Goal: Navigation & Orientation: Find specific page/section

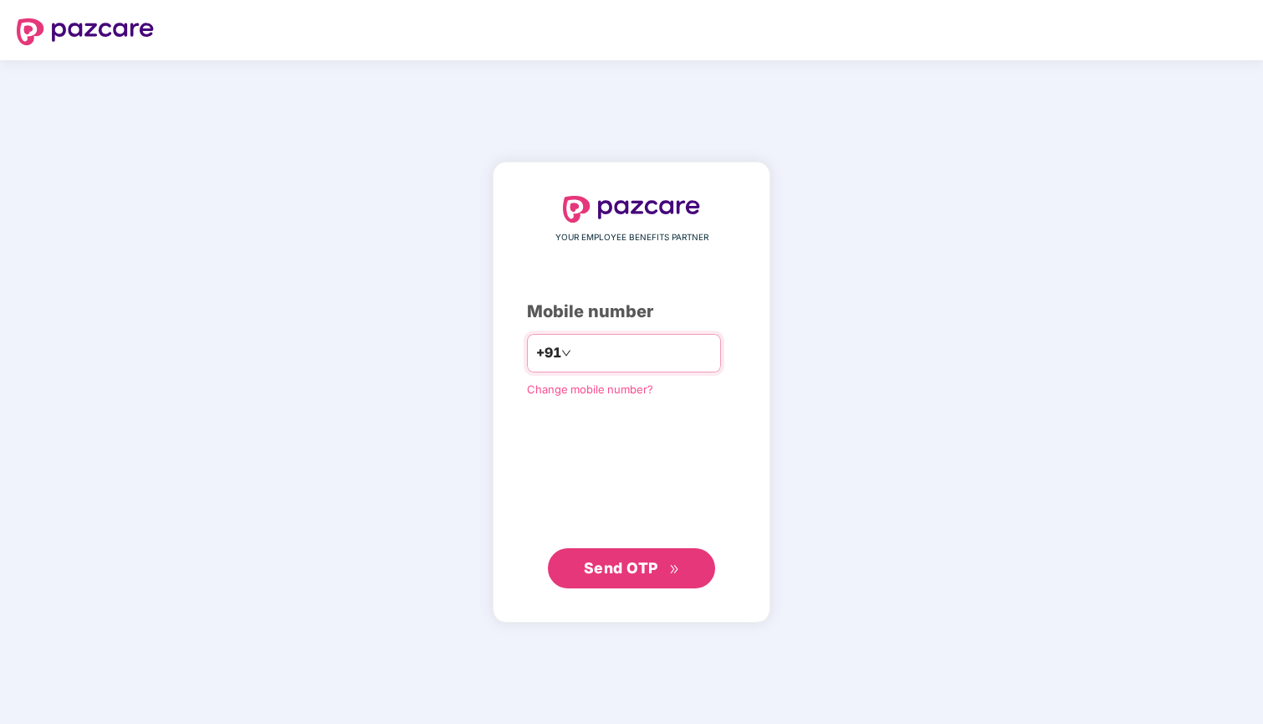
type input "**********"
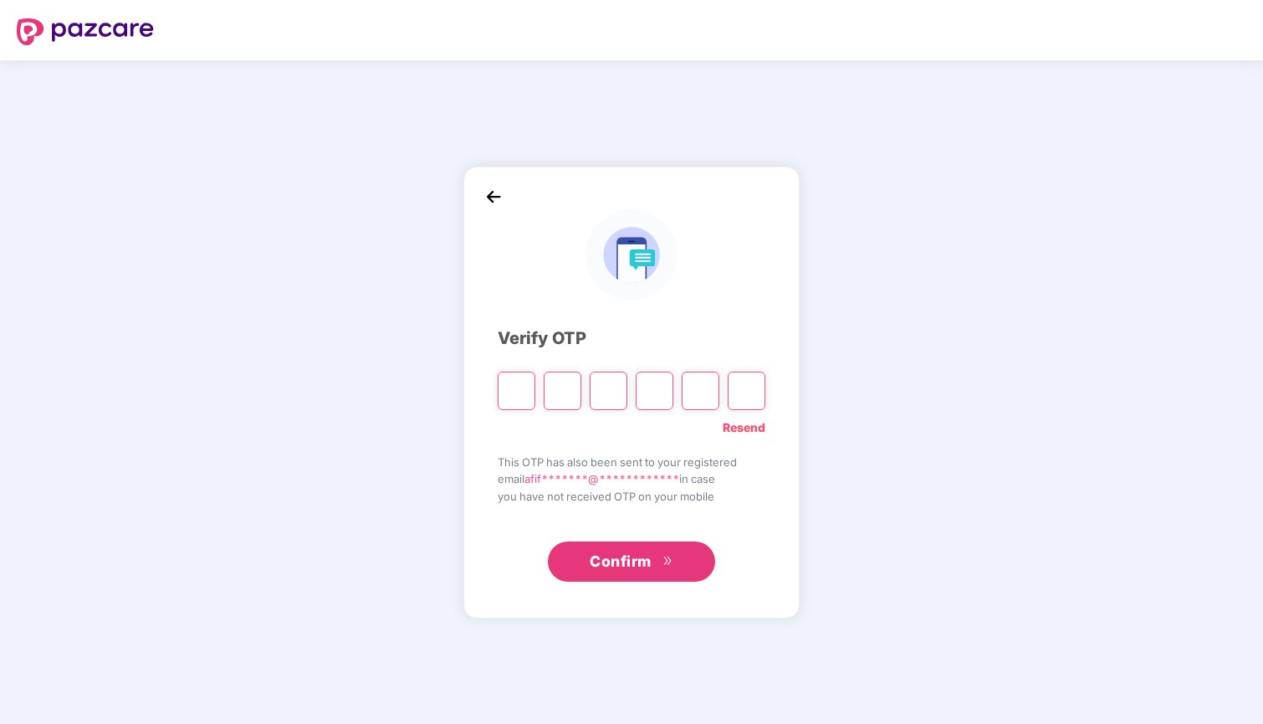
type input "*"
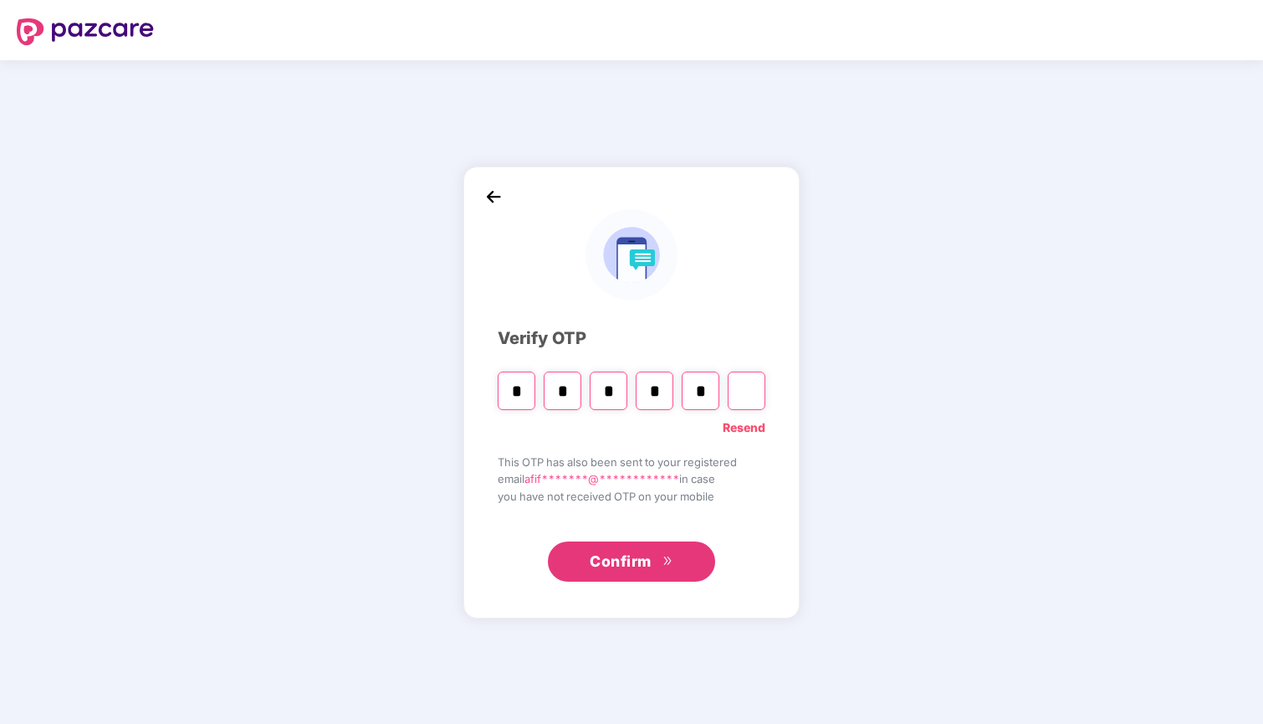
type input "*"
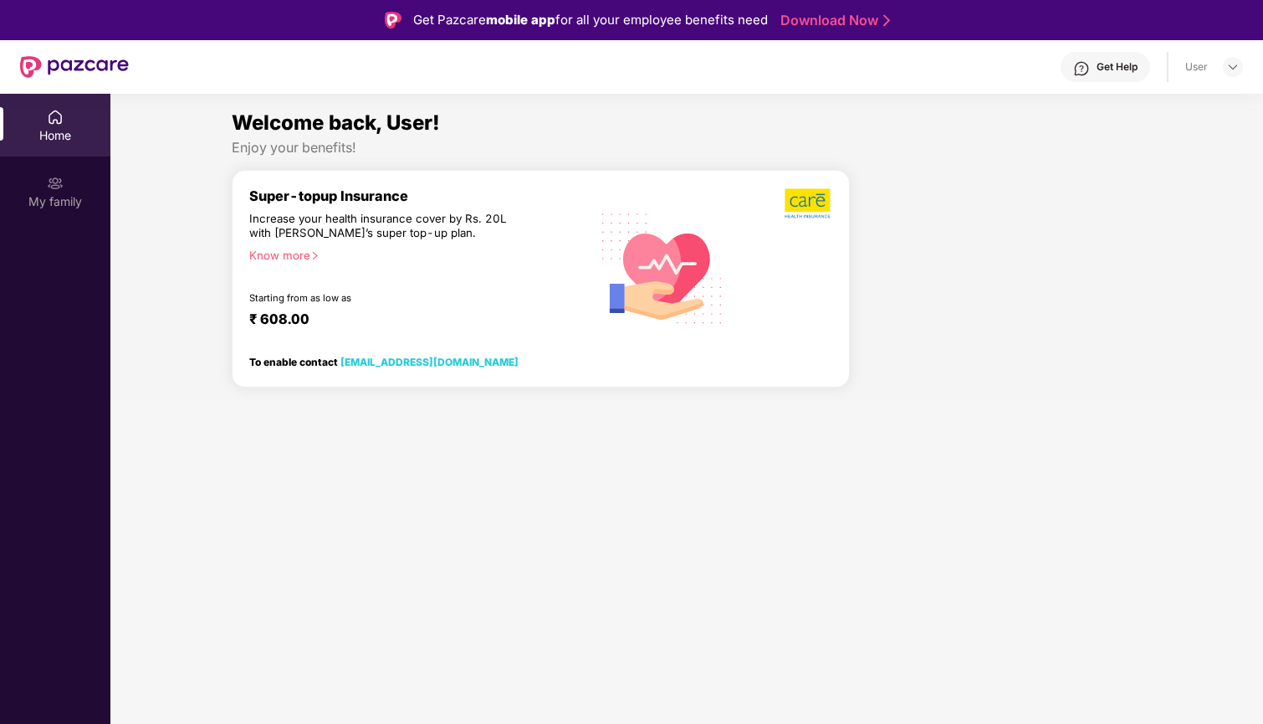
click at [303, 250] on div "Know more" at bounding box center [414, 254] width 330 height 12
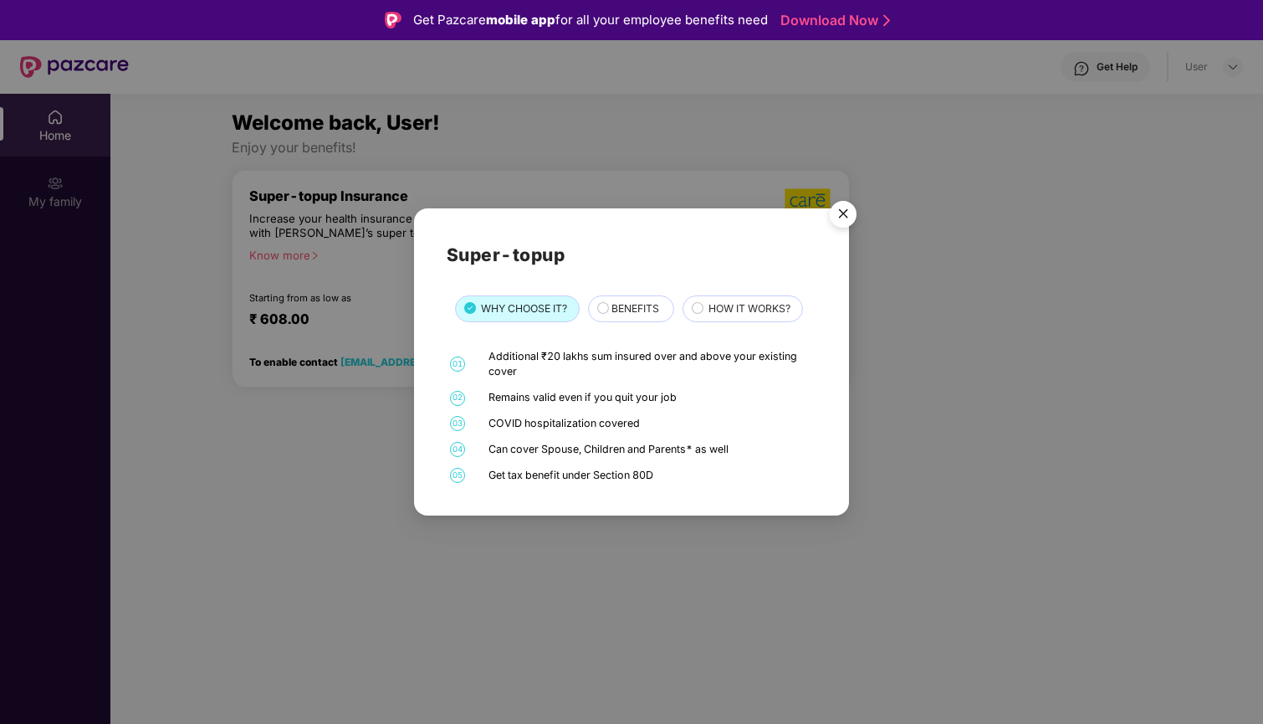
click at [303, 250] on div "Super-topup WHY CHOOSE IT? BENEFITS HOW IT WORKS? 01 Additional ₹20 lakhs sum i…" at bounding box center [631, 362] width 1263 height 724
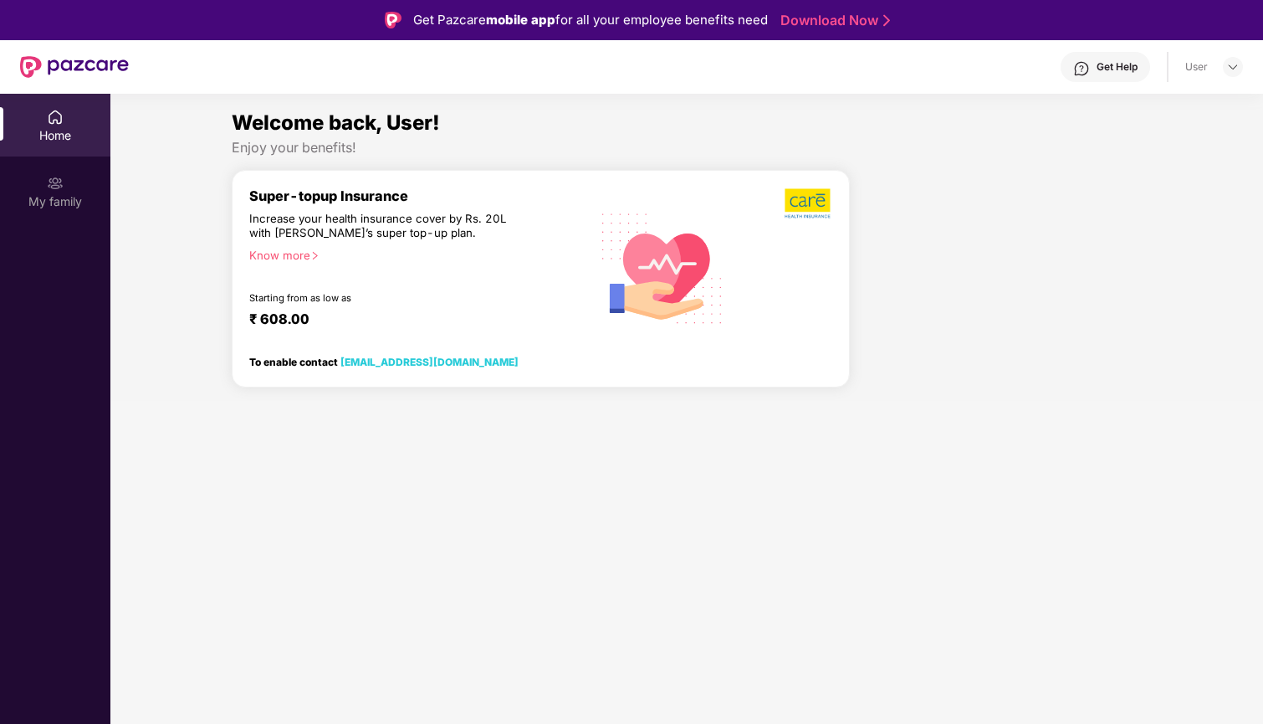
click at [324, 204] on div "Super-topup Insurance Increase your health insurance cover by Rs. 20L with [PER…" at bounding box center [419, 267] width 340 height 160
click at [379, 194] on div "Super-topup Insurance" at bounding box center [419, 195] width 340 height 17
click at [371, 120] on span "Welcome back, User!" at bounding box center [336, 122] width 208 height 24
